Goal: Book appointment/travel/reservation

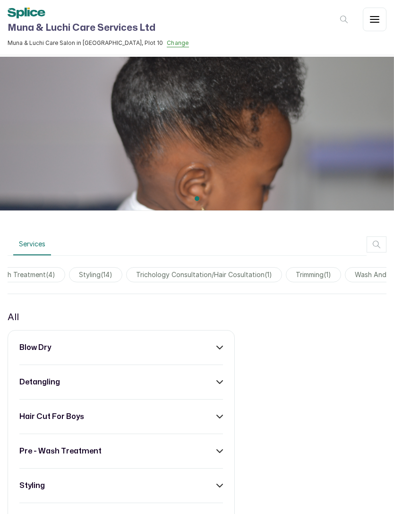
scroll to position [0, 301]
click at [257, 267] on span "trichology consultation/hair cosultation ( 1 )" at bounding box center [200, 274] width 156 height 15
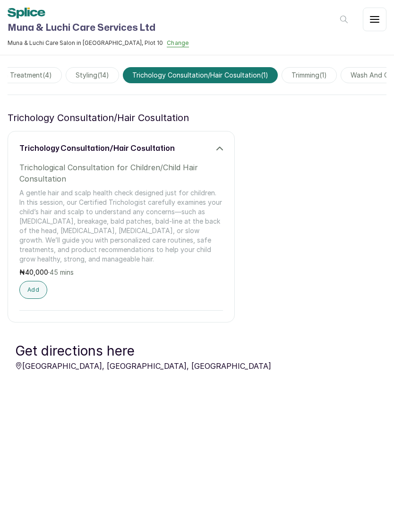
scroll to position [269, 0]
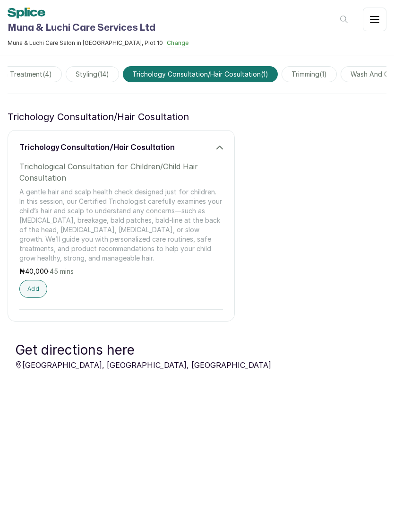
click at [37, 280] on button "Add" at bounding box center [33, 289] width 28 height 18
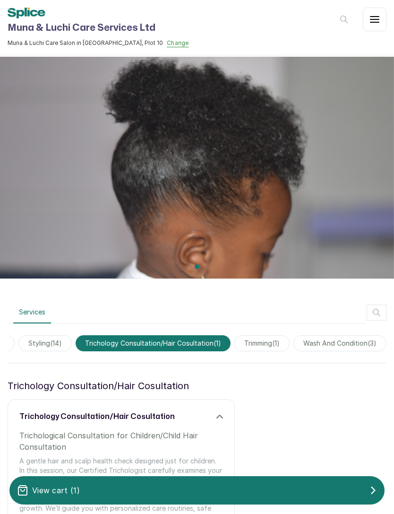
scroll to position [0, 360]
click at [265, 335] on span "trimming ( 1 )" at bounding box center [262, 343] width 55 height 16
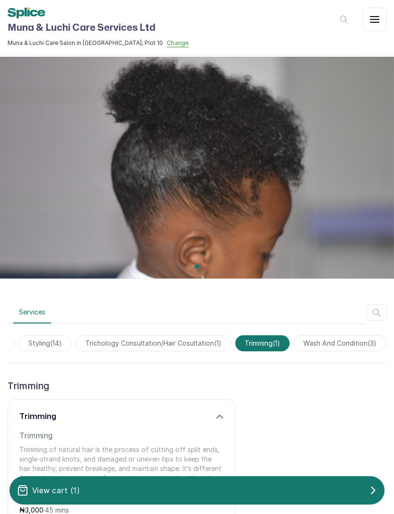
click at [351, 335] on span "wash and condition ( 3 )" at bounding box center [340, 343] width 93 height 16
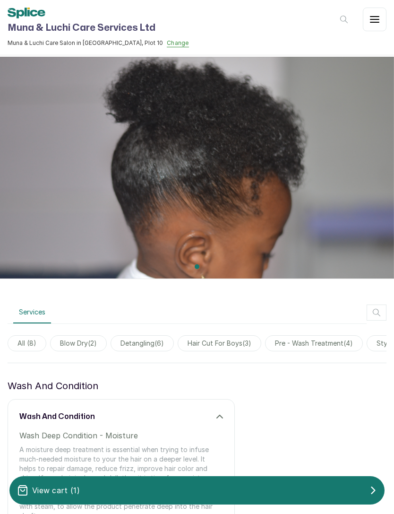
scroll to position [0, 0]
click at [29, 335] on span "All ( 8 )" at bounding box center [27, 343] width 39 height 16
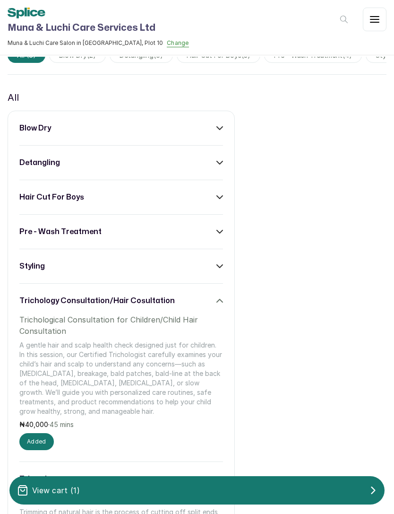
scroll to position [288, 0]
click at [216, 260] on div "styling" at bounding box center [121, 265] width 204 height 11
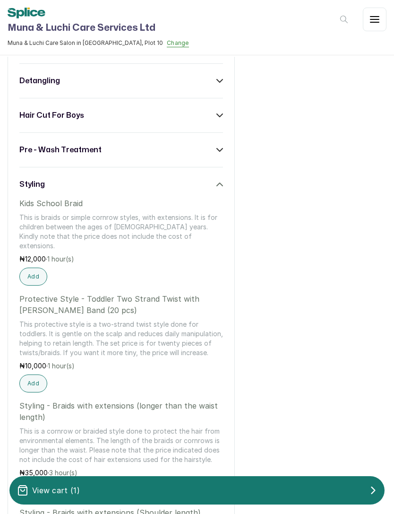
scroll to position [371, 0]
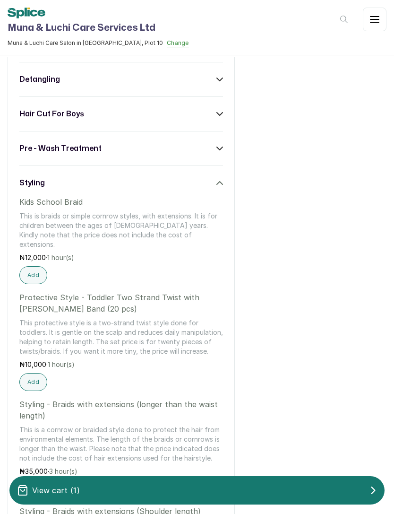
click at [222, 180] on icon at bounding box center [220, 183] width 7 height 7
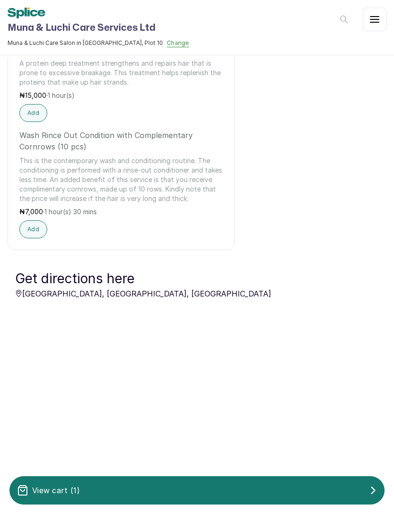
scroll to position [1033, 0]
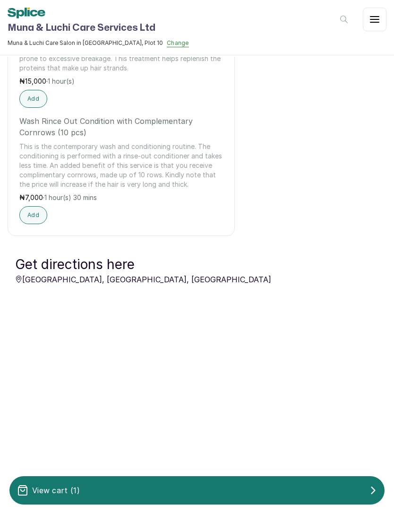
click at [91, 487] on div "View cart ( 1 )" at bounding box center [197, 490] width 376 height 19
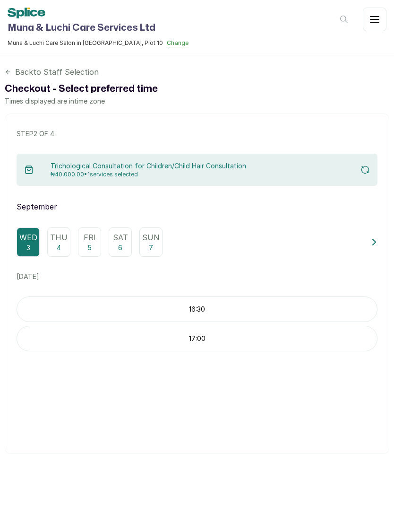
click at [91, 232] on p "Fri" at bounding box center [90, 237] width 12 height 11
click at [218, 393] on p "10:30" at bounding box center [197, 397] width 360 height 9
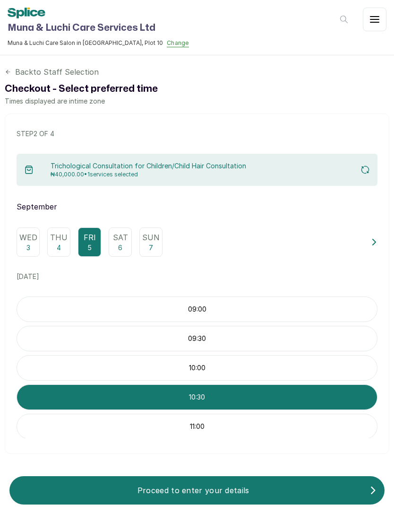
click at [108, 490] on p "Proceed to enter your details" at bounding box center [193, 490] width 353 height 11
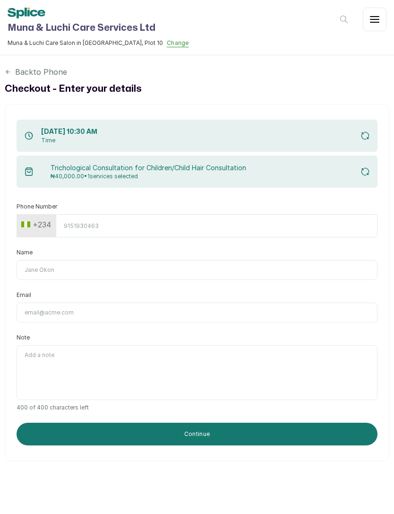
click at [320, 214] on input "Phone Number" at bounding box center [217, 225] width 322 height 23
type input "8151051705"
click at [237, 260] on input "Name" at bounding box center [197, 270] width 361 height 20
type input "T"
click at [306, 303] on input "Email" at bounding box center [197, 313] width 361 height 20
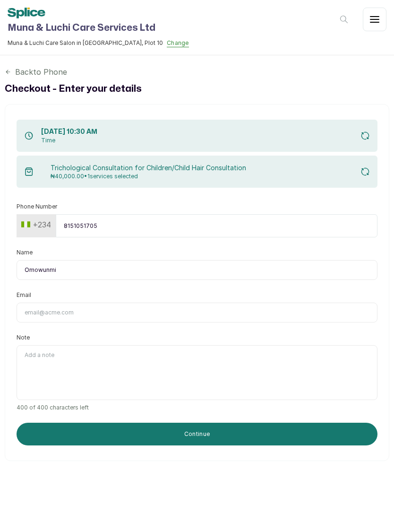
click at [294, 260] on input "Omowunmi" at bounding box center [197, 270] width 361 height 20
type input "Omowunmi Bamkefa"
click at [223, 303] on input "Email" at bounding box center [197, 313] width 361 height 20
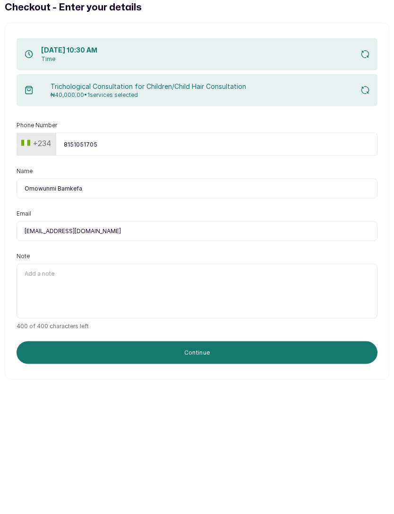
type input "[EMAIL_ADDRESS][DOMAIN_NAME]"
click at [316, 345] on textarea "Note" at bounding box center [197, 372] width 361 height 55
type textarea "I"
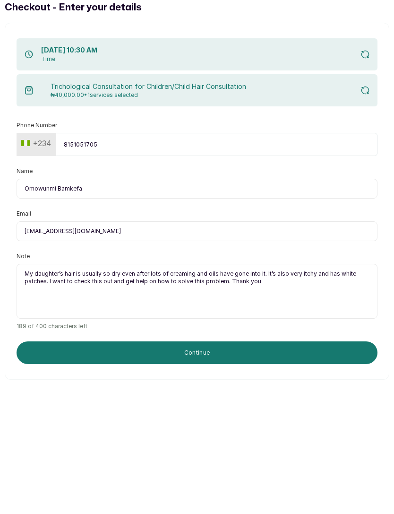
type textarea "My daughter’s hair is usually so dry even after lots of creaming and oils have …"
click at [239, 423] on button "Continue" at bounding box center [197, 434] width 361 height 23
